Goal: Transaction & Acquisition: Book appointment/travel/reservation

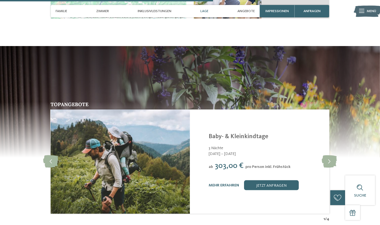
scroll to position [928, 0]
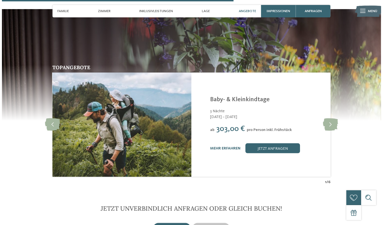
scroll to position [1004, 0]
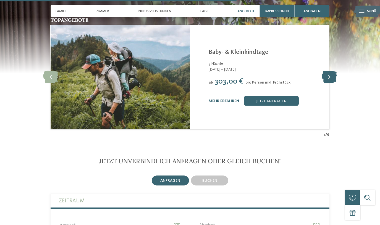
click at [332, 72] on icon at bounding box center [328, 77] width 15 height 12
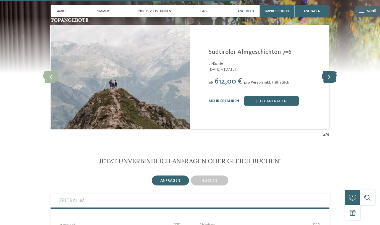
click at [332, 72] on icon at bounding box center [328, 77] width 15 height 12
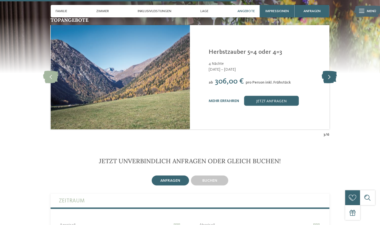
click at [332, 72] on icon at bounding box center [328, 77] width 15 height 12
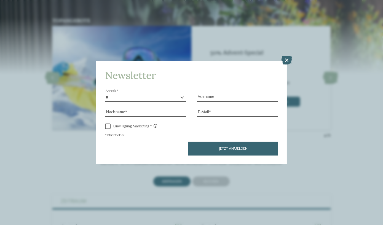
click at [290, 63] on icon at bounding box center [287, 60] width 11 height 9
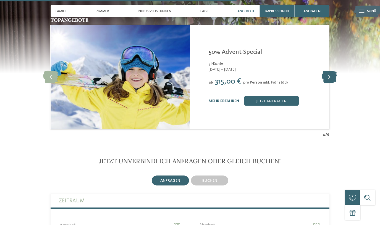
click at [330, 71] on icon at bounding box center [328, 77] width 15 height 12
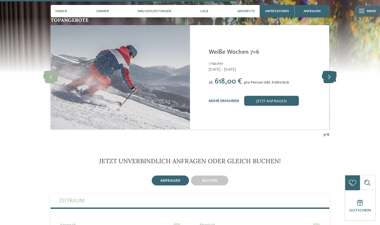
click at [330, 71] on icon at bounding box center [328, 77] width 15 height 12
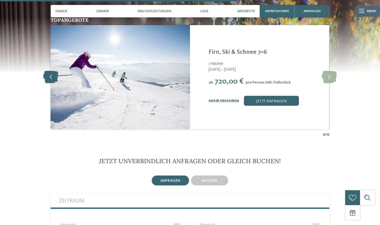
click at [51, 71] on icon at bounding box center [50, 77] width 15 height 12
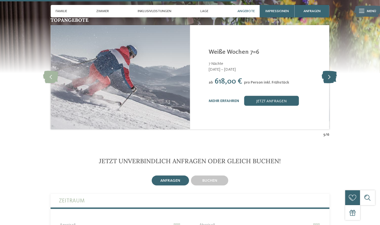
click at [327, 71] on icon at bounding box center [328, 77] width 15 height 12
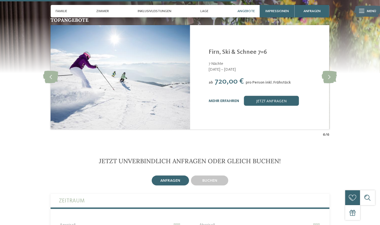
click at [228, 99] on link "mehr erfahren" at bounding box center [223, 101] width 30 height 4
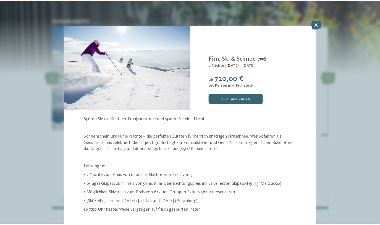
scroll to position [10, 0]
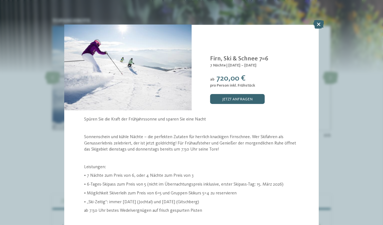
click at [317, 24] on icon at bounding box center [319, 24] width 11 height 9
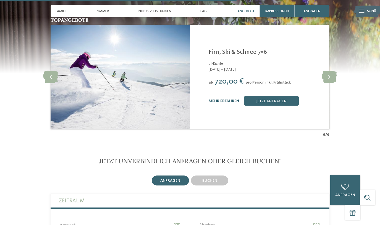
click at [221, 96] on div "mehr erfahren jetzt anfragen" at bounding box center [265, 101] width 114 height 10
click at [222, 99] on div "mehr erfahren" at bounding box center [223, 101] width 30 height 5
click at [222, 99] on link "mehr erfahren" at bounding box center [223, 101] width 30 height 4
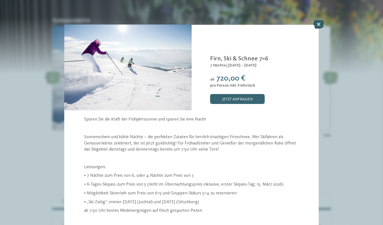
click at [318, 25] on icon at bounding box center [319, 24] width 11 height 9
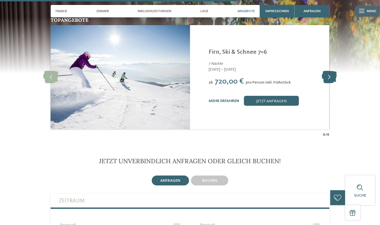
click at [328, 71] on icon at bounding box center [328, 77] width 15 height 12
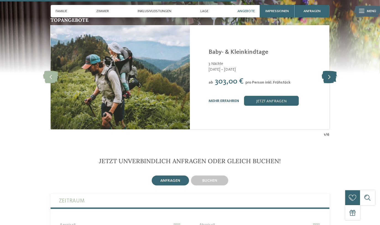
click at [328, 71] on icon at bounding box center [328, 77] width 15 height 12
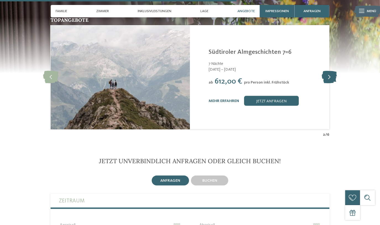
click at [328, 71] on icon at bounding box center [328, 77] width 15 height 12
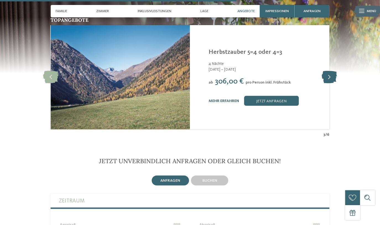
click at [328, 71] on icon at bounding box center [328, 77] width 15 height 12
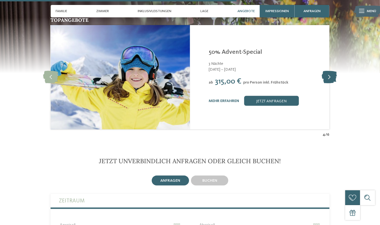
click at [328, 71] on icon at bounding box center [328, 77] width 15 height 12
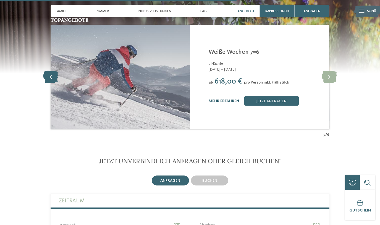
click at [55, 71] on icon at bounding box center [50, 77] width 15 height 12
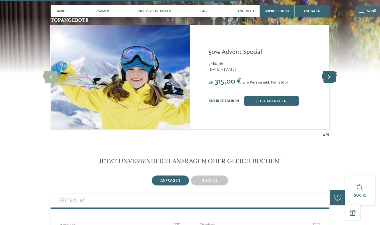
click at [330, 71] on icon at bounding box center [328, 77] width 15 height 12
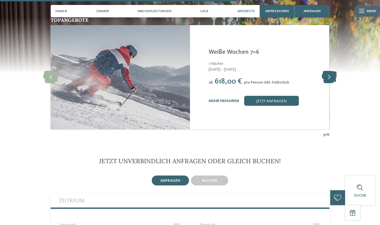
click at [330, 71] on icon at bounding box center [328, 77] width 15 height 12
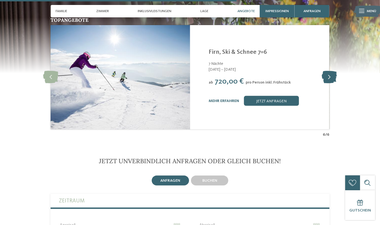
click at [330, 71] on icon at bounding box center [328, 77] width 15 height 12
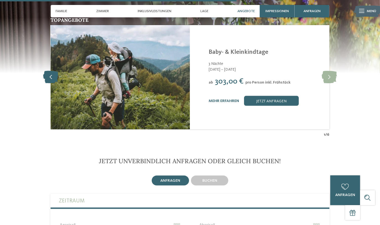
click at [56, 71] on icon at bounding box center [50, 77] width 15 height 12
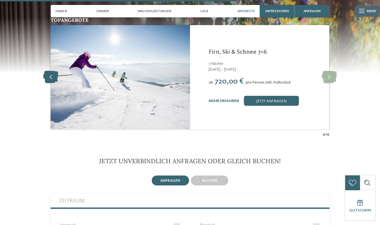
click at [48, 71] on icon at bounding box center [50, 77] width 15 height 12
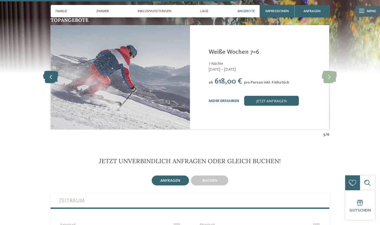
click at [48, 71] on icon at bounding box center [50, 77] width 15 height 12
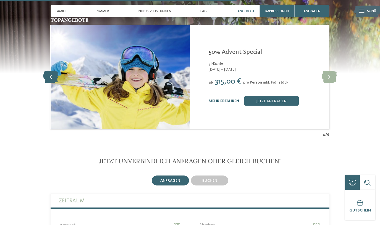
click at [48, 71] on icon at bounding box center [50, 77] width 15 height 12
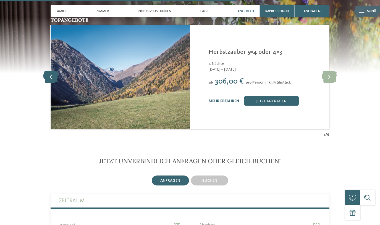
click at [48, 71] on icon at bounding box center [50, 77] width 15 height 12
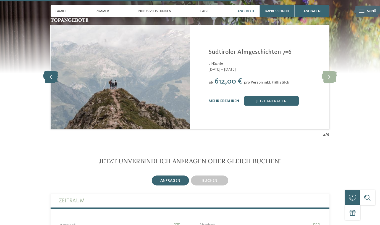
click at [48, 71] on icon at bounding box center [50, 77] width 15 height 12
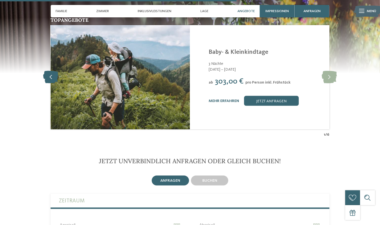
click at [48, 71] on icon at bounding box center [50, 77] width 15 height 12
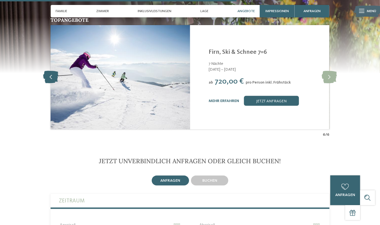
click at [48, 71] on icon at bounding box center [50, 77] width 15 height 12
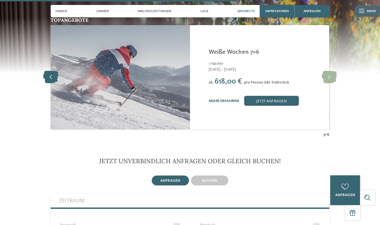
click at [48, 71] on icon at bounding box center [50, 77] width 15 height 12
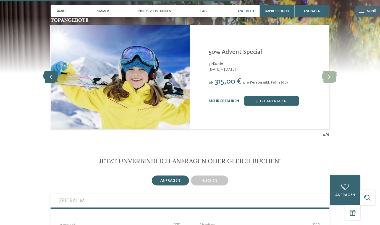
click at [48, 71] on icon at bounding box center [50, 77] width 15 height 12
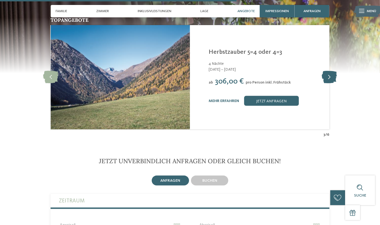
click at [332, 71] on icon at bounding box center [328, 77] width 15 height 12
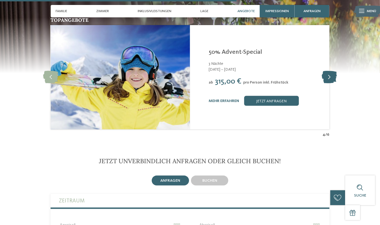
click at [332, 71] on icon at bounding box center [328, 77] width 15 height 12
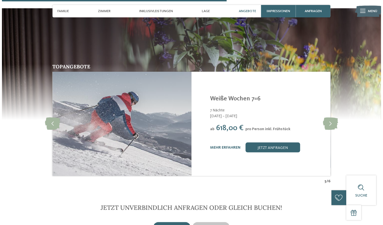
scroll to position [953, 0]
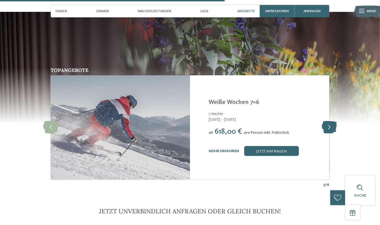
click at [328, 121] on icon at bounding box center [328, 127] width 15 height 12
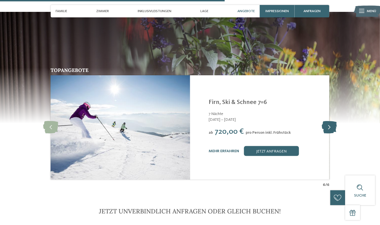
click at [328, 121] on icon at bounding box center [328, 127] width 15 height 12
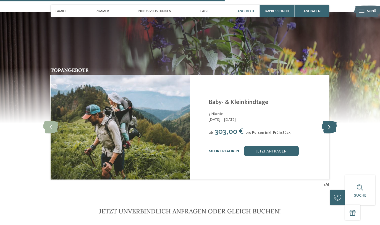
click at [328, 121] on icon at bounding box center [328, 127] width 15 height 12
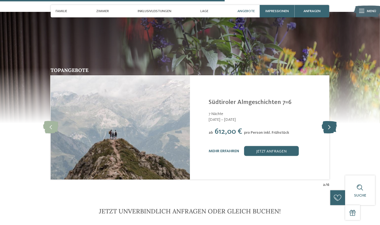
click at [328, 121] on icon at bounding box center [328, 127] width 15 height 12
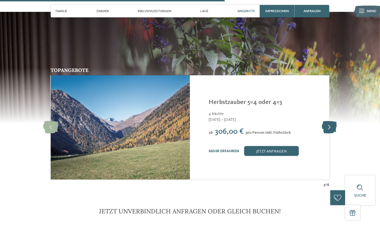
click at [328, 121] on icon at bounding box center [328, 127] width 15 height 12
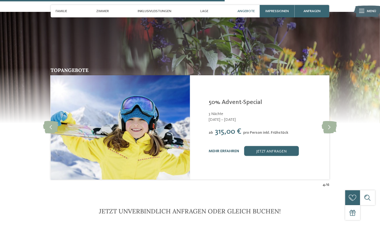
click at [235, 149] on link "mehr erfahren" at bounding box center [223, 151] width 30 height 4
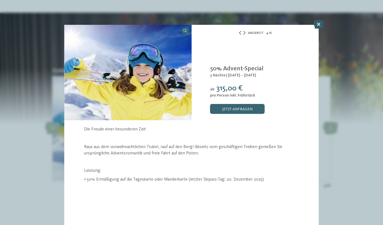
click at [318, 24] on icon at bounding box center [319, 24] width 11 height 9
